Goal: Transaction & Acquisition: Purchase product/service

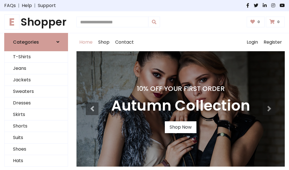
click at [144, 85] on h4 "10% Off Your First Order" at bounding box center [180, 89] width 139 height 8
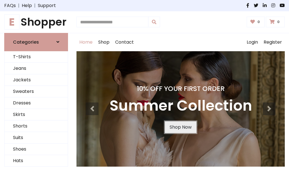
click at [180, 127] on link "Shop Now" at bounding box center [181, 128] width 32 height 12
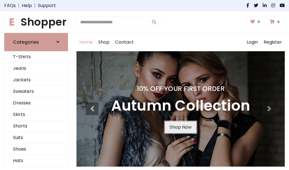
click at [180, 127] on link "Shop Now" at bounding box center [181, 128] width 32 height 12
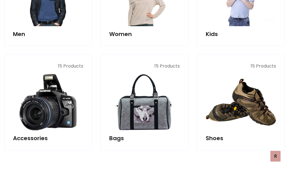
scroll to position [562, 0]
